Goal: Use online tool/utility: Utilize a website feature to perform a specific function

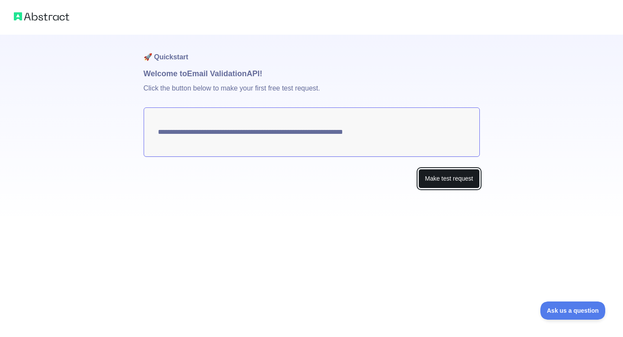
click at [434, 176] on button "Make test request" at bounding box center [448, 178] width 61 height 19
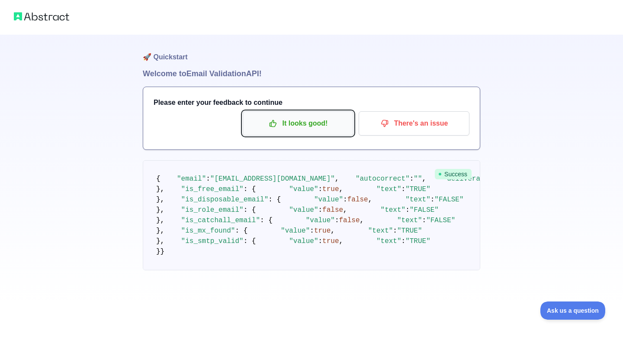
click at [299, 127] on p "It looks good!" at bounding box center [298, 123] width 98 height 15
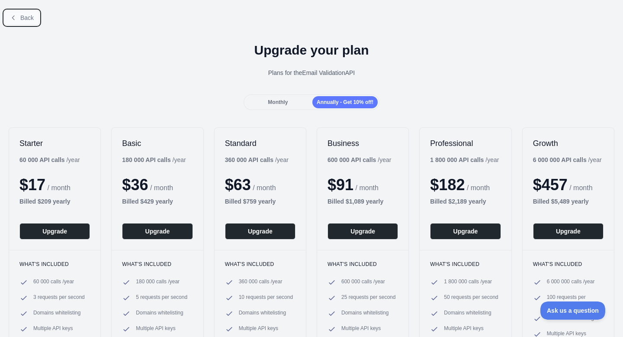
click at [29, 20] on span "Back" at bounding box center [26, 17] width 13 height 7
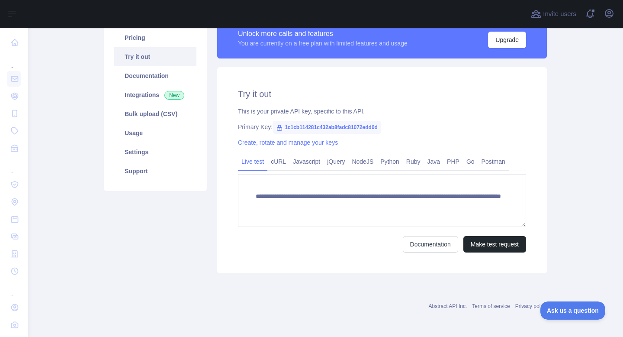
scroll to position [74, 0]
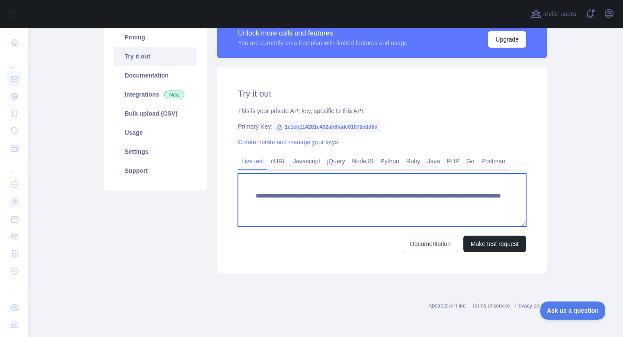
drag, startPoint x: 491, startPoint y: 204, endPoint x: 250, endPoint y: 195, distance: 241.6
click at [250, 195] on textarea "**********" at bounding box center [382, 200] width 288 height 53
click at [300, 203] on textarea "**********" at bounding box center [382, 200] width 288 height 53
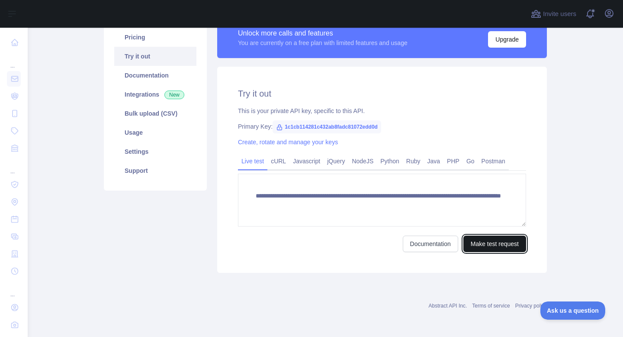
click at [491, 242] on button "Make test request" at bounding box center [494, 243] width 63 height 16
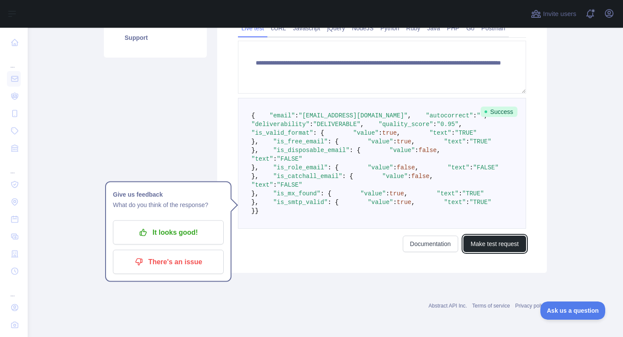
scroll to position [259, 0]
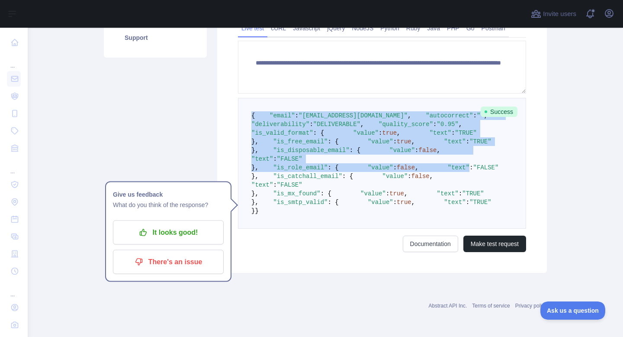
drag, startPoint x: 250, startPoint y: 62, endPoint x: 301, endPoint y: 232, distance: 177.7
click at [301, 228] on pre "{ "email" : "[EMAIL_ADDRESS][DOMAIN_NAME]" , "autocorrect" : "" , "deliverabili…" at bounding box center [382, 163] width 288 height 131
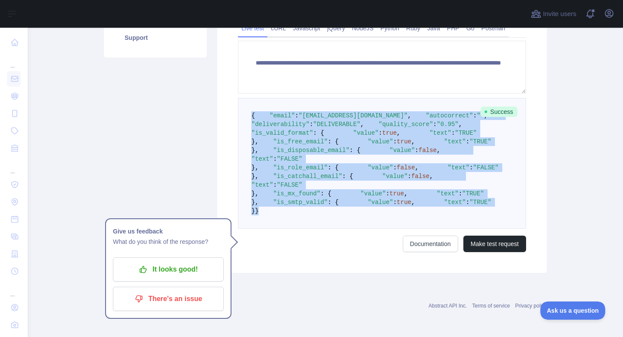
click at [261, 209] on pre "{ "email" : "[EMAIL_ADDRESS][DOMAIN_NAME]" , "autocorrect" : "" , "deliverabili…" at bounding box center [382, 163] width 288 height 131
copy code "{ "email" : "[EMAIL_ADDRESS][DOMAIN_NAME]" , "autocorrect" : "" , "deliverabili…"
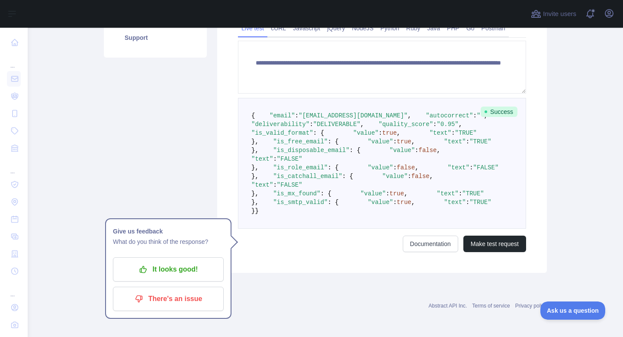
click at [369, 149] on pre "{ "email" : "[EMAIL_ADDRESS][DOMAIN_NAME]" , "autocorrect" : "" , "deliverabili…" at bounding box center [382, 163] width 288 height 131
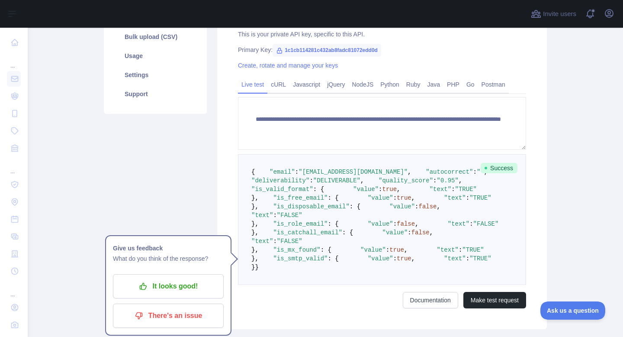
scroll to position [154, 0]
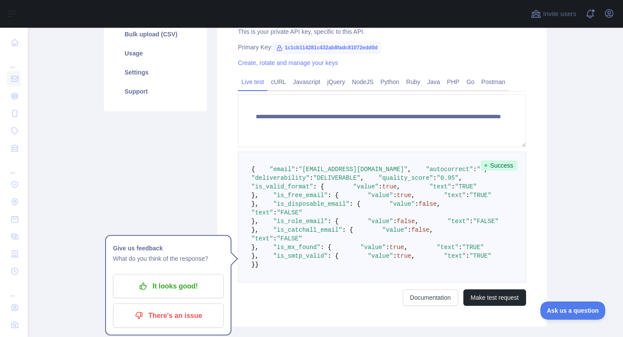
click at [379, 181] on span ""quality_score"" at bounding box center [406, 177] width 55 height 7
copy span "quality_score"
